Goal: Task Accomplishment & Management: Complete application form

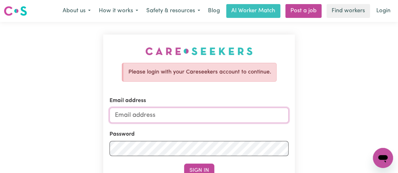
click at [182, 119] on input "Email address" at bounding box center [198, 115] width 179 height 15
type input "[EMAIL_ADDRESS][DOMAIN_NAME]"
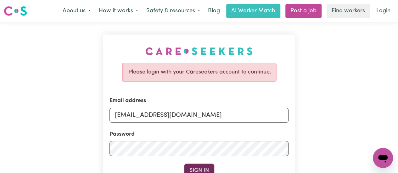
click at [196, 169] on button "Sign In" at bounding box center [199, 171] width 30 height 14
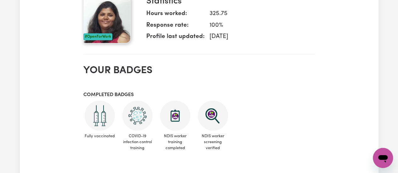
scroll to position [33, 0]
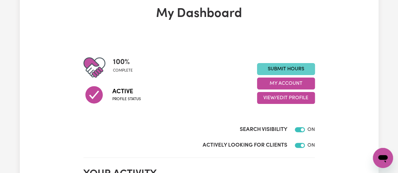
click at [296, 66] on link "Submit Hours" at bounding box center [286, 69] width 58 height 12
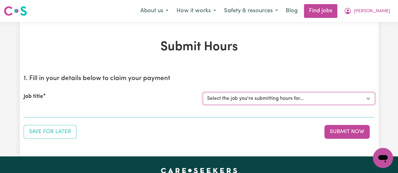
click at [346, 98] on select "Select the job you're submitting hours for... [[PERSON_NAME] Hands Of Care] Sup…" at bounding box center [289, 99] width 172 height 12
select select "11168"
click at [203, 93] on select "Select the job you're submitting hours for... [[PERSON_NAME] Hands Of Care] Sup…" at bounding box center [289, 99] width 172 height 12
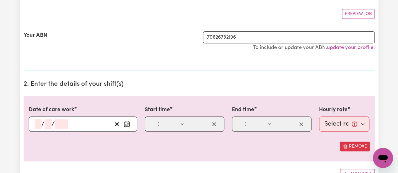
scroll to position [128, 0]
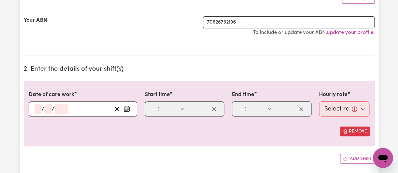
click at [40, 109] on input "number" at bounding box center [38, 108] width 7 height 9
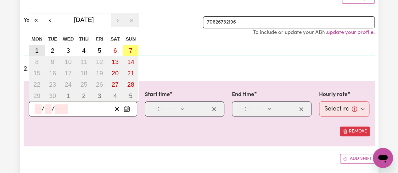
click at [36, 48] on abbr "1" at bounding box center [36, 50] width 3 height 7
type input "[DATE]"
type input "1"
type input "9"
type input "2025"
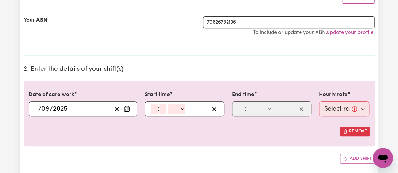
click at [154, 110] on input "number" at bounding box center [154, 108] width 7 height 9
type input "12"
type input "3"
click at [154, 110] on input "12" at bounding box center [154, 108] width 6 height 9
type input "3"
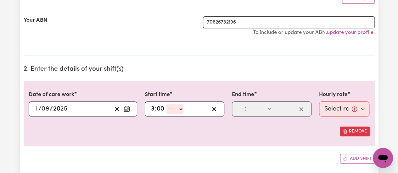
type input "00"
click at [180, 107] on select "-- AM PM" at bounding box center [174, 108] width 17 height 9
select select "pm"
click at [166, 104] on select "-- AM PM" at bounding box center [174, 108] width 17 height 9
type input "15:00"
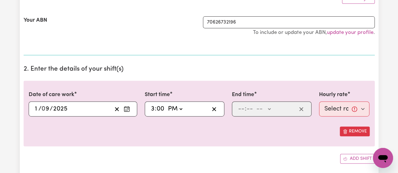
type input "0"
click at [242, 109] on input "number" at bounding box center [241, 108] width 7 height 9
type input "11"
type input "00"
click at [270, 108] on select "-- AM PM" at bounding box center [262, 108] width 17 height 9
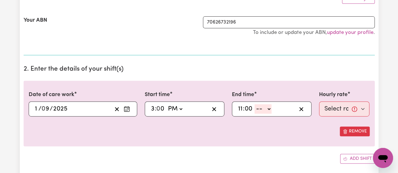
select select "pm"
click at [254, 104] on select "-- AM PM" at bounding box center [262, 108] width 17 height 9
type input "23:00"
type input "0"
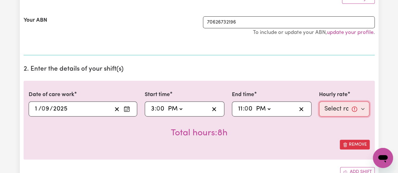
click at [363, 107] on select "Select rate... $38.00 (Weekday) $50.00 ([DATE]) $60.00 ([DATE]) $70.00 (Public …" at bounding box center [344, 109] width 51 height 15
select select "38-Weekday"
click at [319, 102] on select "Select rate... $38.00 (Weekday) $50.00 ([DATE]) $60.00 ([DATE]) $70.00 (Public …" at bounding box center [344, 109] width 51 height 15
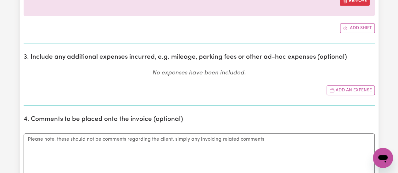
scroll to position [266, 0]
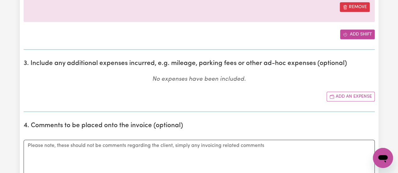
click at [360, 30] on button "Add shift" at bounding box center [357, 35] width 35 height 10
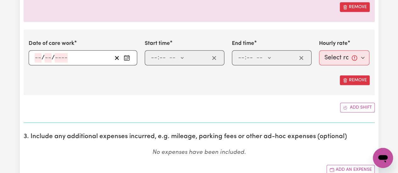
click at [35, 55] on div "/ /" at bounding box center [83, 57] width 108 height 15
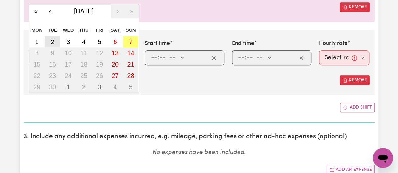
click at [52, 42] on abbr "2" at bounding box center [52, 41] width 3 height 7
type input "[DATE]"
type input "2"
type input "9"
type input "2025"
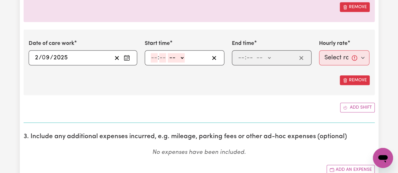
click at [153, 59] on input "number" at bounding box center [154, 57] width 7 height 9
type input "3"
type input "00"
click at [178, 59] on select "-- AM PM" at bounding box center [174, 57] width 17 height 9
select select "pm"
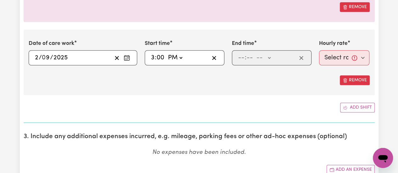
click at [166, 53] on select "-- AM PM" at bounding box center [174, 57] width 17 height 9
type input "15:00"
type input "0"
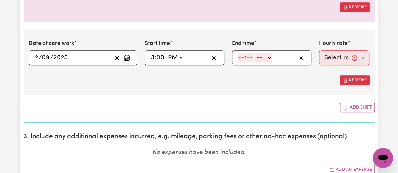
click at [240, 59] on input "number" at bounding box center [241, 57] width 7 height 9
type input "11"
type input "0"
click at [271, 57] on select "-- AM PM" at bounding box center [262, 57] width 17 height 9
select select "pm"
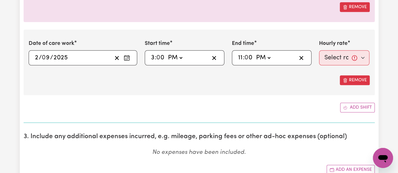
click at [254, 53] on select "-- AM PM" at bounding box center [262, 57] width 17 height 9
type input "23:00"
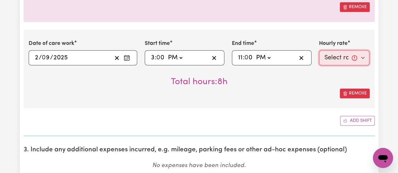
click at [341, 57] on select "Select rate... $38.00 (Weekday) $50.00 ([DATE]) $60.00 ([DATE]) $70.00 (Public …" at bounding box center [344, 57] width 51 height 15
select select "38-Weekday"
click at [319, 50] on select "Select rate... $38.00 (Weekday) $50.00 ([DATE]) $60.00 ([DATE]) $70.00 (Public …" at bounding box center [344, 57] width 51 height 15
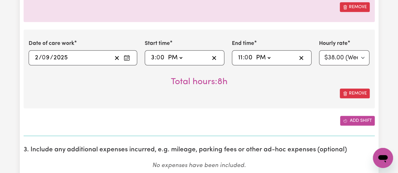
click at [355, 122] on button "Add shift" at bounding box center [357, 121] width 35 height 10
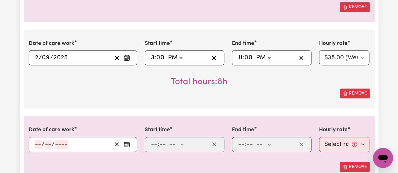
click at [36, 141] on input "number" at bounding box center [38, 144] width 7 height 9
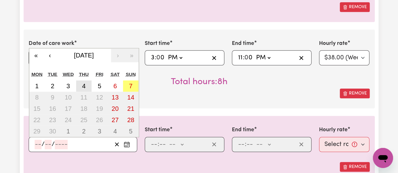
click at [86, 86] on button "4" at bounding box center [84, 85] width 16 height 11
type input "[DATE]"
type input "4"
type input "9"
type input "2025"
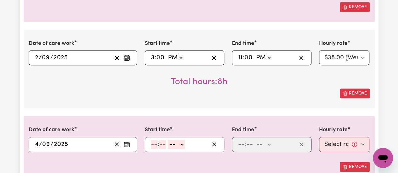
click at [155, 142] on input "number" at bounding box center [154, 144] width 7 height 9
type input "3"
type input "0"
click at [182, 144] on select "-- AM PM" at bounding box center [174, 144] width 17 height 9
select select "pm"
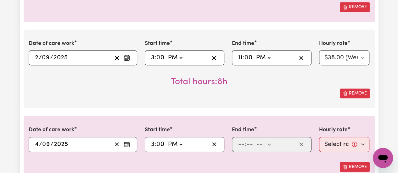
click at [166, 140] on select "-- AM PM" at bounding box center [174, 144] width 17 height 9
type input "15:00"
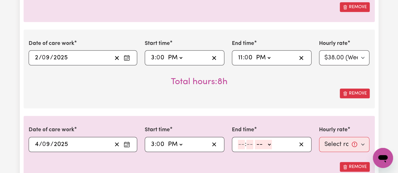
click at [240, 141] on input "number" at bounding box center [241, 144] width 7 height 9
type input "11"
type input "00"
click at [267, 141] on select "-- AM PM" at bounding box center [262, 144] width 17 height 9
select select "pm"
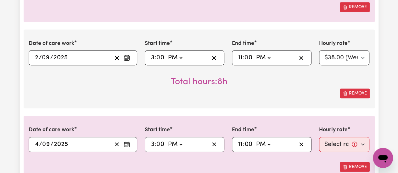
click at [254, 140] on select "-- AM PM" at bounding box center [262, 144] width 17 height 9
type input "23:00"
type input "0"
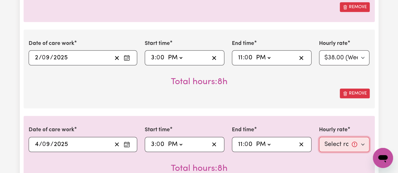
click at [333, 144] on select "Select rate... $38.00 (Weekday) $50.00 ([DATE]) $60.00 ([DATE]) $70.00 (Public …" at bounding box center [344, 144] width 51 height 15
select select "38-Weekday"
click at [319, 137] on select "Select rate... $38.00 (Weekday) $50.00 ([DATE]) $60.00 ([DATE]) $70.00 (Public …" at bounding box center [344, 144] width 51 height 15
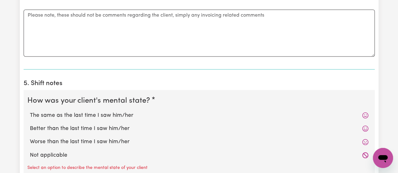
scroll to position [591, 0]
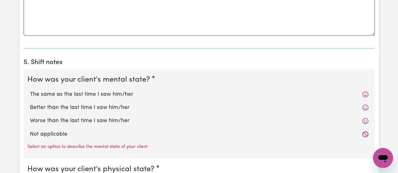
click at [64, 128] on div "Not applicable" at bounding box center [198, 134] width 343 height 13
click at [37, 143] on p "Select an option to describe the mental state of your client" at bounding box center [87, 146] width 120 height 7
click at [38, 136] on label "Not applicable" at bounding box center [199, 134] width 338 height 8
click at [30, 130] on input "Not applicable" at bounding box center [30, 130] width 0 height 0
radio input "true"
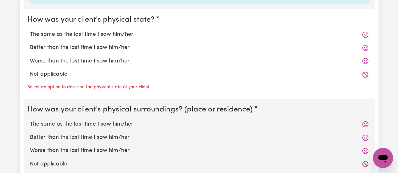
scroll to position [736, 0]
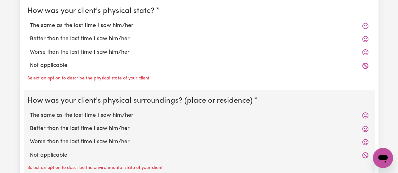
click at [49, 66] on label "Not applicable" at bounding box center [199, 66] width 338 height 8
click at [30, 62] on input "Not applicable" at bounding box center [30, 61] width 0 height 0
radio input "true"
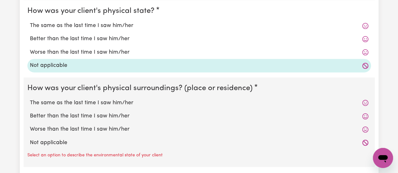
click at [45, 141] on label "Not applicable" at bounding box center [199, 143] width 338 height 8
click at [30, 139] on input "Not applicable" at bounding box center [30, 139] width 0 height 0
radio input "true"
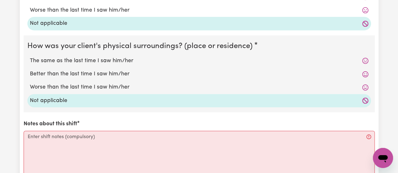
scroll to position [881, 0]
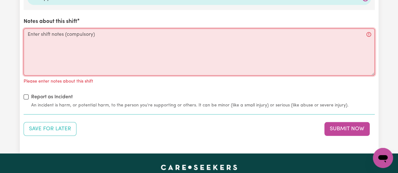
click at [175, 39] on textarea "Notes about this shift" at bounding box center [199, 52] width 351 height 47
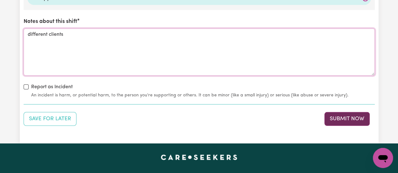
type textarea "different clients"
click at [348, 116] on button "Submit Now" at bounding box center [346, 119] width 45 height 14
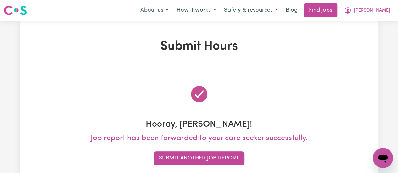
scroll to position [0, 0]
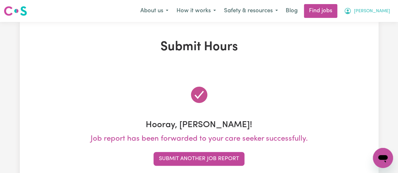
click at [375, 10] on button "[PERSON_NAME]" at bounding box center [367, 10] width 54 height 13
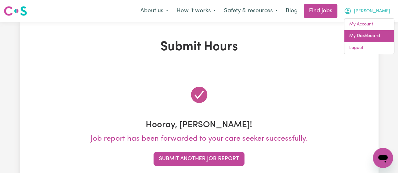
click at [359, 39] on link "My Dashboard" at bounding box center [369, 36] width 50 height 12
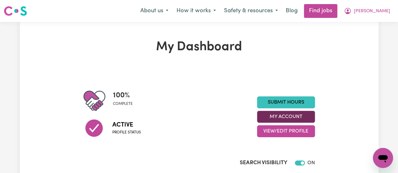
click at [287, 119] on button "My Account" at bounding box center [286, 117] width 58 height 12
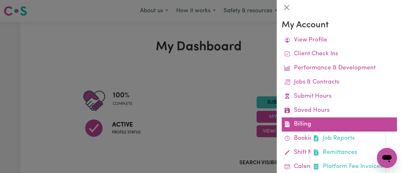
click at [313, 123] on link "Billing Job Reports Remittances Platform Fee Invoices" at bounding box center [339, 125] width 115 height 14
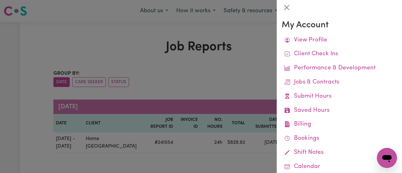
click at [250, 66] on div at bounding box center [201, 86] width 402 height 173
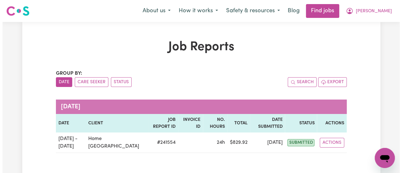
scroll to position [168, 0]
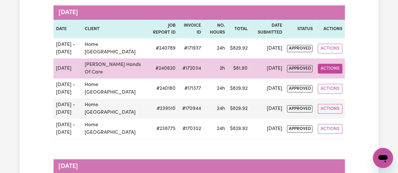
click at [327, 66] on button "Actions" at bounding box center [330, 69] width 25 height 10
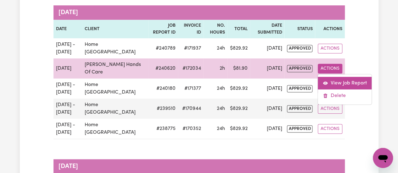
click at [351, 81] on link "View Job Report" at bounding box center [345, 83] width 54 height 13
select select "pm"
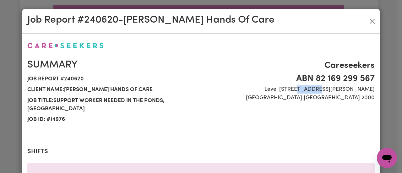
click at [351, 81] on div "Careseekers ABN 82 169 299 [STREET_ADDRESS][PERSON_NAME]" at bounding box center [290, 92] width 178 height 66
select select "45-Weekday"
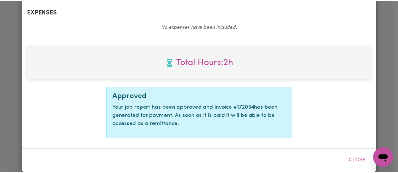
scroll to position [0, 0]
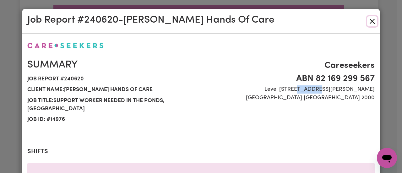
click at [371, 25] on button "Close" at bounding box center [373, 21] width 10 height 10
